Goal: Task Accomplishment & Management: Use online tool/utility

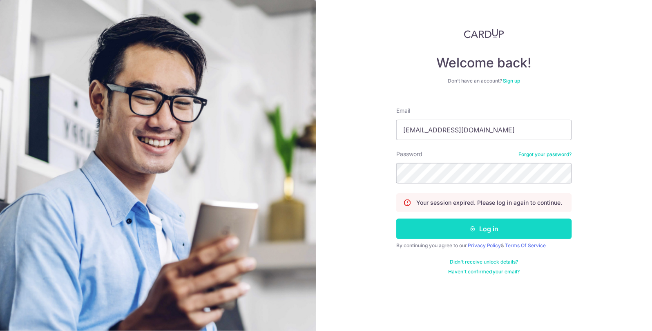
click at [479, 228] on button "Log in" at bounding box center [484, 229] width 176 height 20
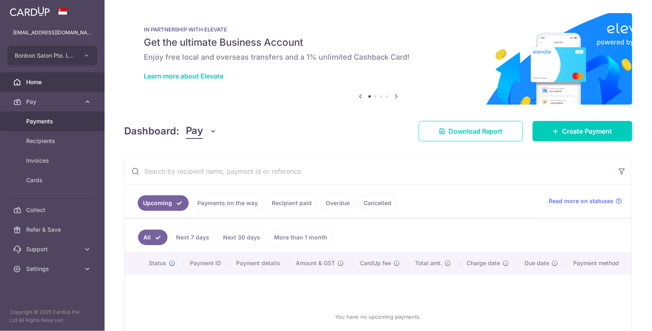
click at [72, 118] on span "Payments" at bounding box center [53, 121] width 54 height 8
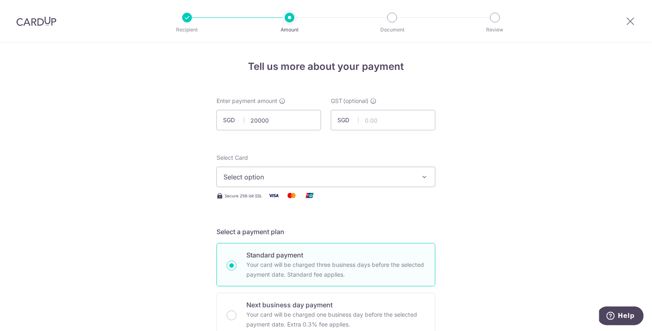
type input "20,000.00"
click at [250, 174] on span "Select option" at bounding box center [319, 177] width 190 height 10
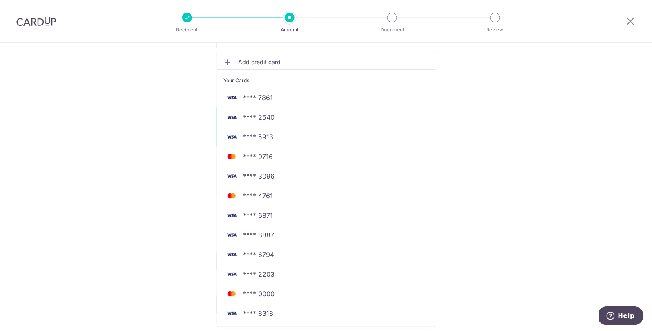
scroll to position [221, 0]
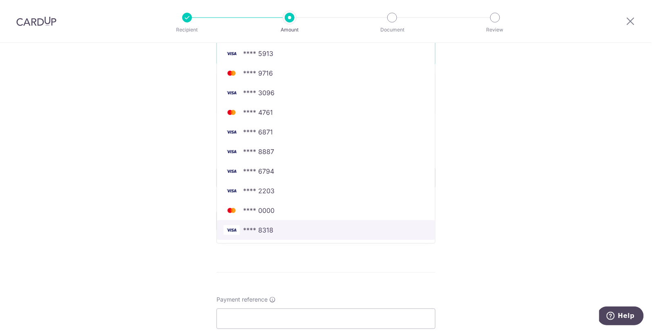
click at [254, 228] on span "**** 8318" at bounding box center [258, 230] width 30 height 10
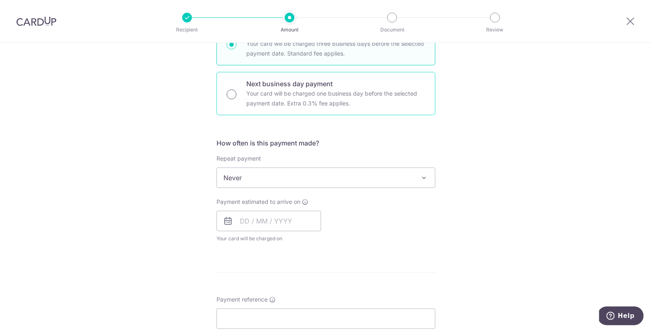
click at [229, 96] on input "Next business day payment Your card will be charged one business day before the…" at bounding box center [232, 94] width 10 height 10
radio input "true"
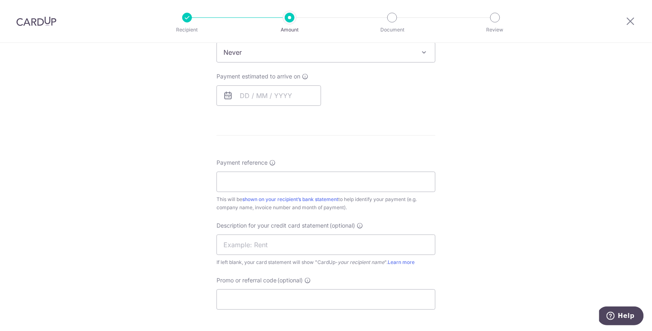
scroll to position [349, 0]
click at [240, 94] on input "text" at bounding box center [269, 93] width 105 height 20
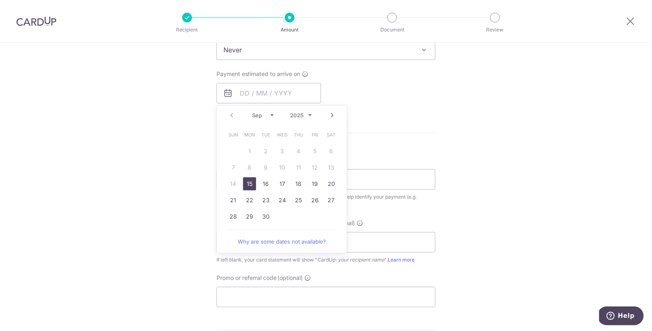
click at [247, 181] on link "15" at bounding box center [249, 183] width 13 height 13
type input "15/09/2025"
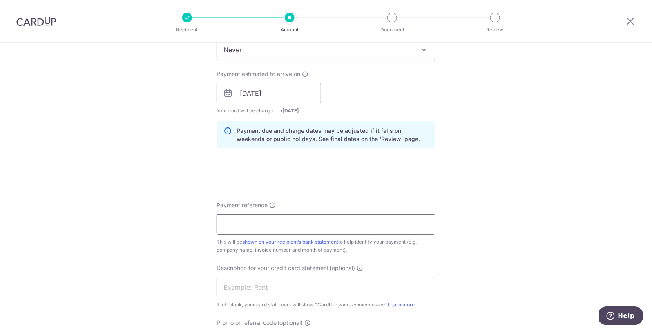
click at [238, 227] on input "Payment reference" at bounding box center [326, 224] width 219 height 20
type input "supplier invoice"
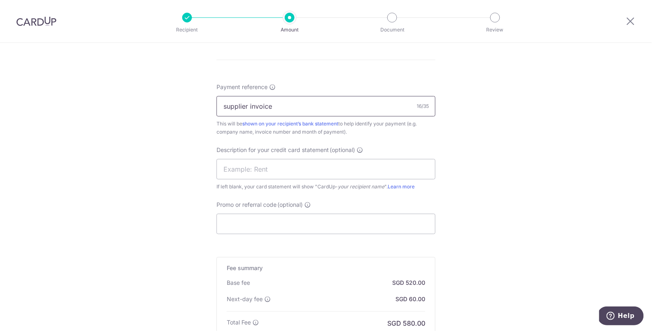
scroll to position [472, 0]
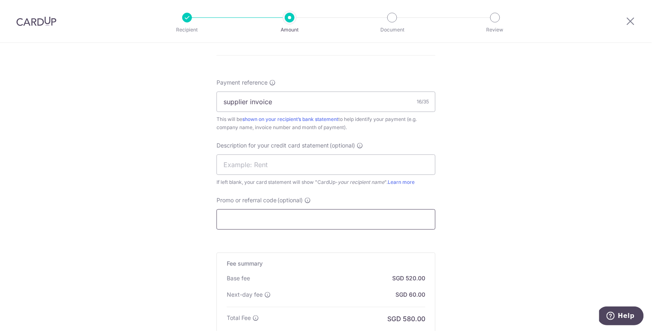
click at [280, 220] on input "Promo or referral code (optional)" at bounding box center [326, 219] width 219 height 20
type input "JEN175"
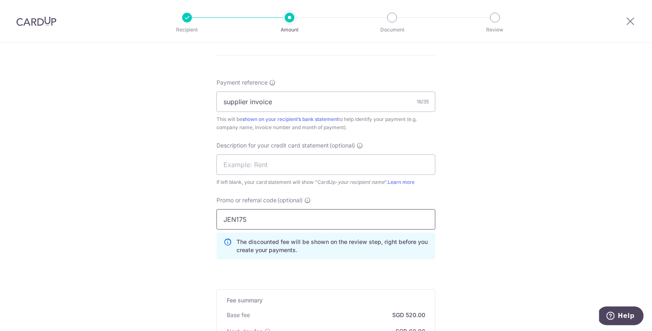
scroll to position [616, 0]
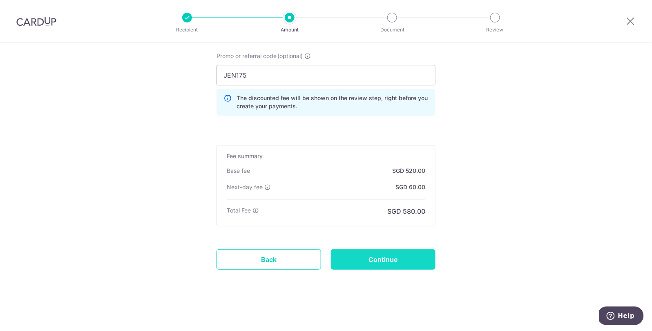
click at [369, 255] on input "Continue" at bounding box center [383, 259] width 105 height 20
type input "Create Schedule"
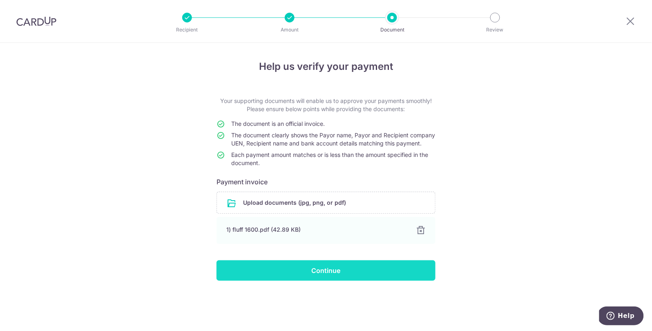
click at [265, 281] on input "Continue" at bounding box center [326, 270] width 219 height 20
